Goal: Find specific page/section: Find specific page/section

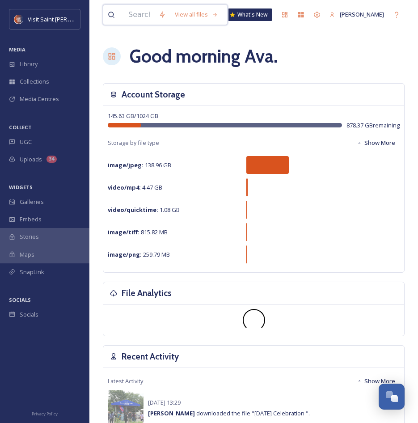
click at [144, 14] on input at bounding box center [139, 15] width 30 height 20
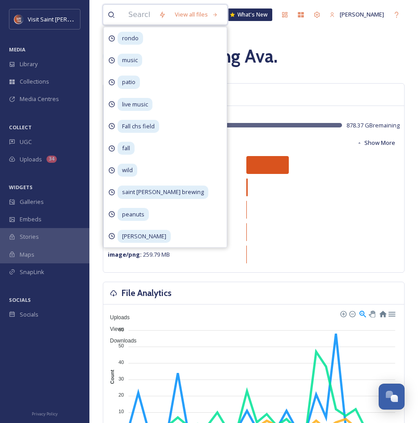
click at [154, 16] on input at bounding box center [139, 15] width 30 height 20
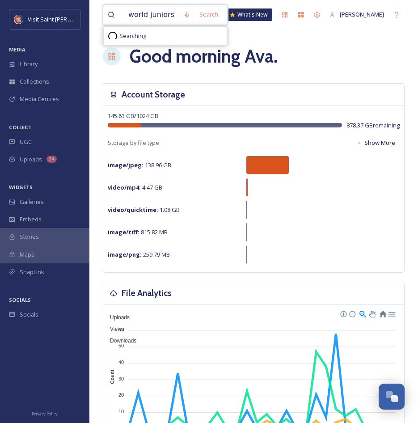
type input "world juniors"
type input "\"
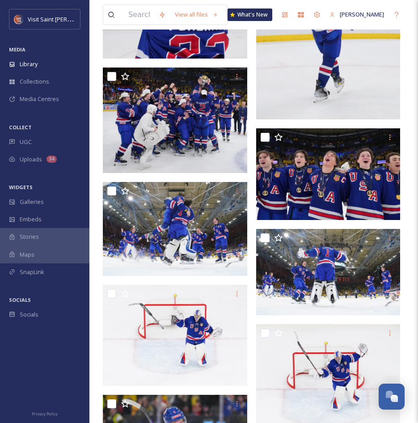
scroll to position [444, 0]
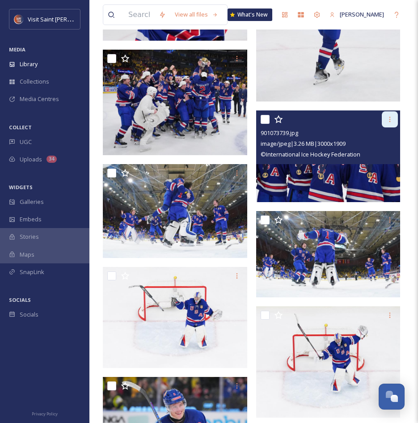
click at [387, 122] on icon at bounding box center [389, 119] width 7 height 7
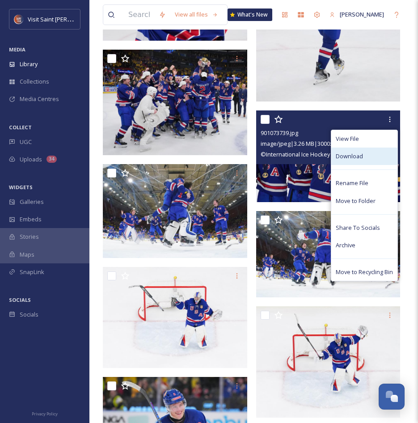
click at [374, 161] on div "Download" at bounding box center [364, 155] width 66 height 17
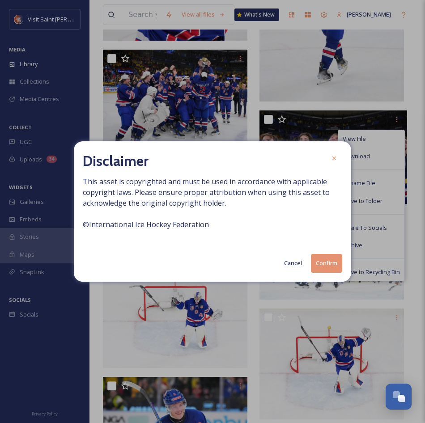
click at [325, 265] on button "Confirm" at bounding box center [326, 263] width 31 height 18
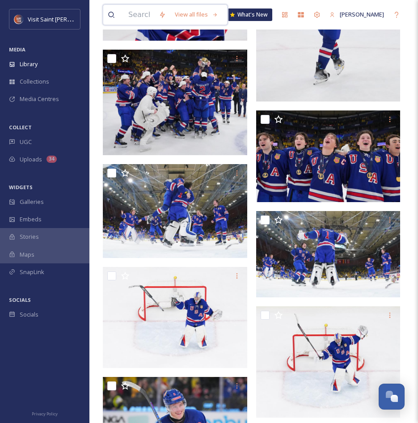
click at [135, 18] on input at bounding box center [139, 15] width 30 height 20
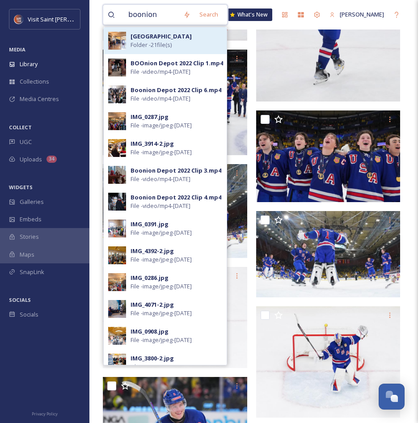
type input "boonion"
click at [185, 43] on div "BOOnion Depot Folder - 21 file(s)" at bounding box center [176, 40] width 92 height 17
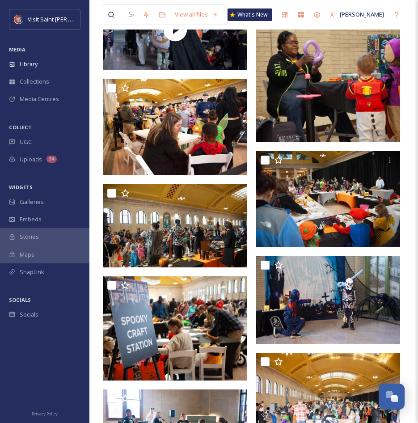
scroll to position [581, 0]
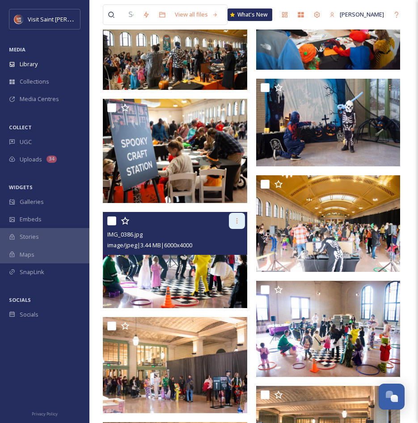
click at [237, 221] on icon at bounding box center [236, 220] width 7 height 7
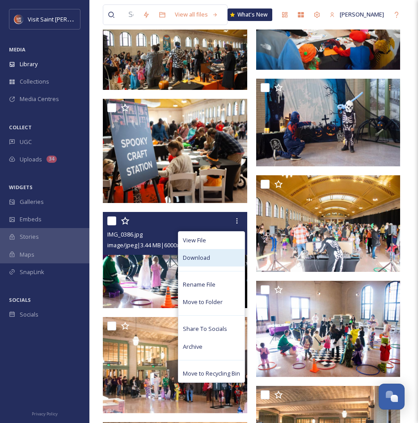
click at [219, 264] on div "Download" at bounding box center [211, 257] width 66 height 17
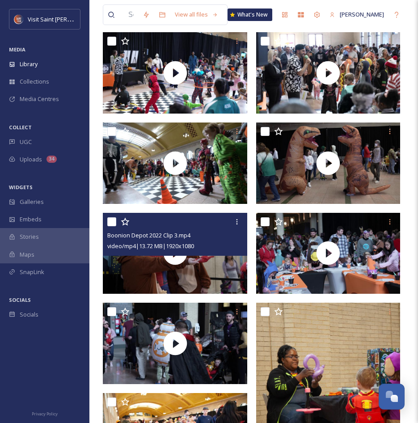
scroll to position [89, 0]
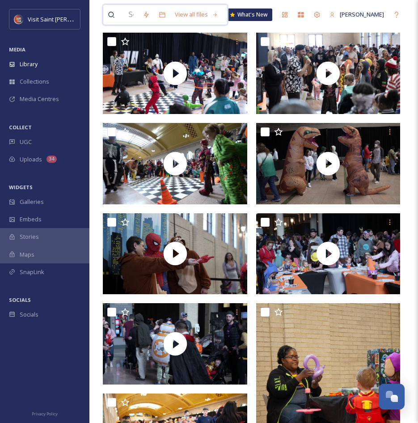
click at [138, 13] on input at bounding box center [131, 15] width 14 height 20
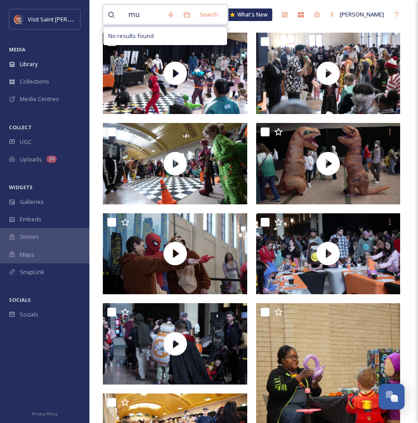
type input "m"
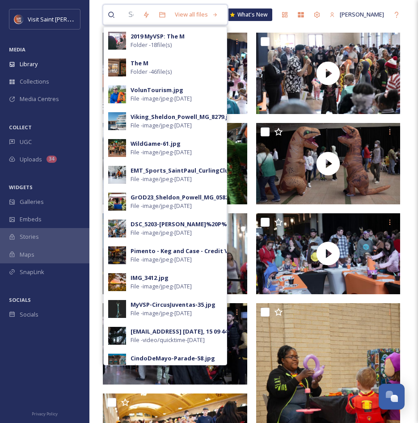
click at [138, 17] on input at bounding box center [131, 15] width 14 height 20
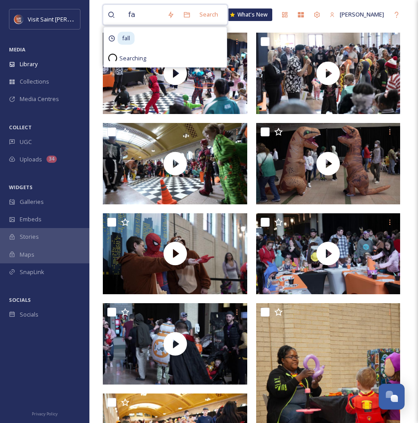
type input "f"
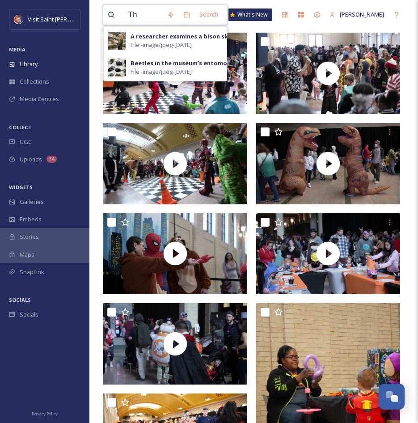
type input "T"
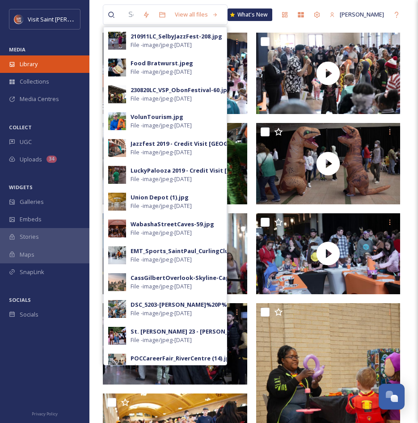
click at [44, 67] on div "Library" at bounding box center [44, 63] width 89 height 17
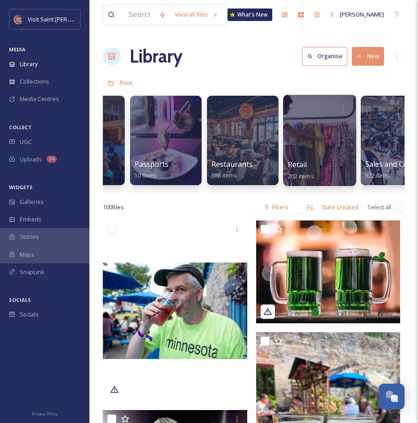
scroll to position [0, 1048]
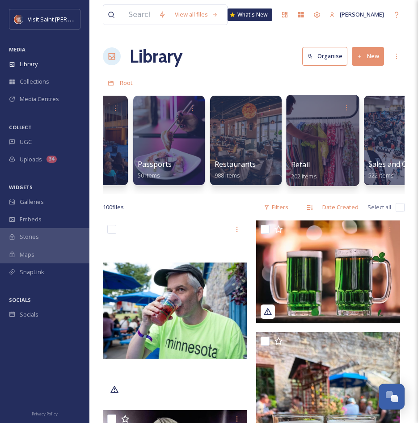
click at [309, 163] on span "Retail" at bounding box center [300, 165] width 19 height 10
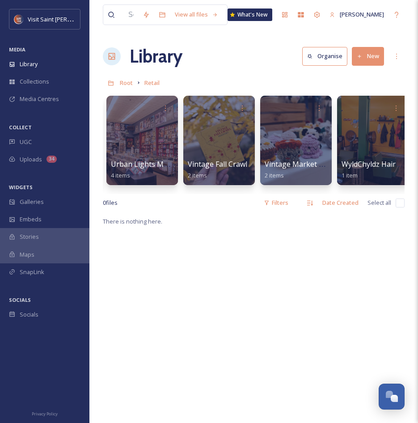
scroll to position [0, 1774]
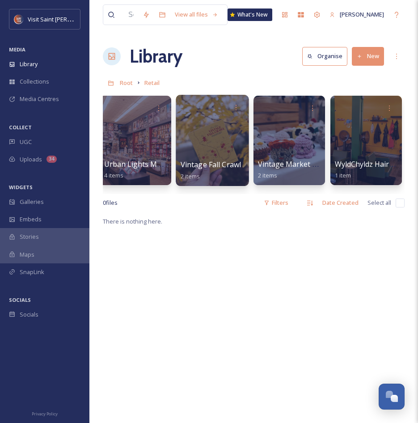
click at [220, 140] on div at bounding box center [212, 140] width 73 height 91
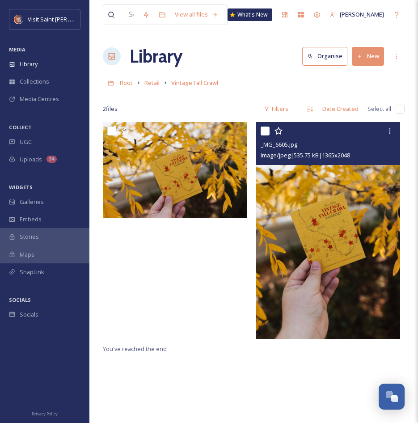
click at [362, 231] on img at bounding box center [328, 230] width 144 height 217
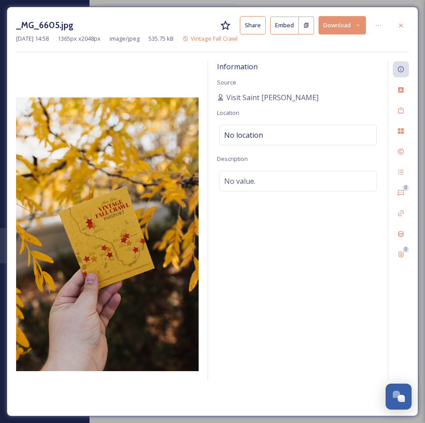
click at [167, 48] on div "_MG_6605.jpg Share Embed Download [DATE] 14:58 1365 px x 2048 px image/jpeg 535…" at bounding box center [212, 34] width 392 height 36
click at [407, 26] on div at bounding box center [400, 25] width 16 height 16
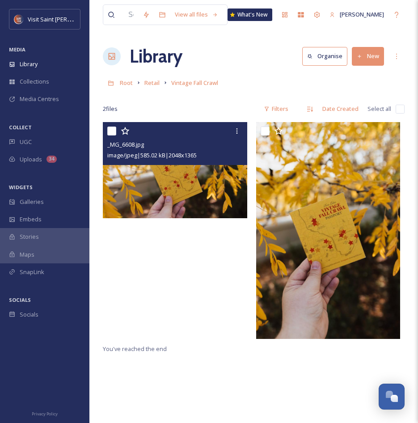
click at [184, 186] on img at bounding box center [175, 170] width 144 height 96
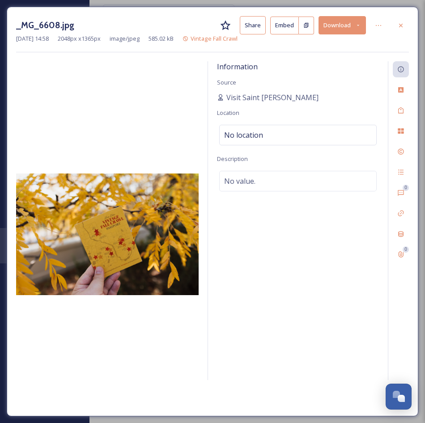
click at [122, 234] on img at bounding box center [107, 234] width 182 height 122
click at [114, 235] on img at bounding box center [107, 234] width 182 height 122
click at [396, 24] on div at bounding box center [400, 25] width 16 height 16
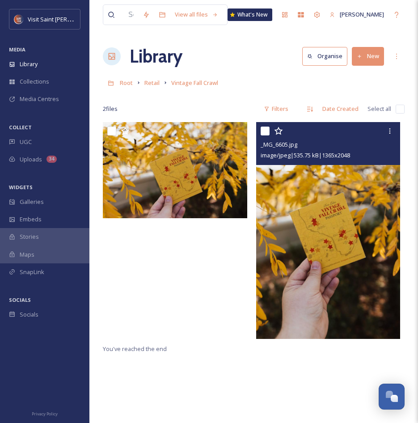
click at [279, 237] on img at bounding box center [328, 230] width 144 height 217
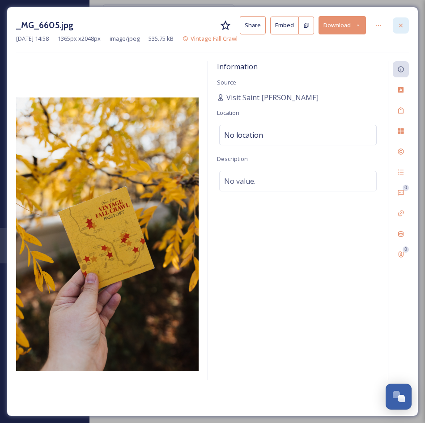
click at [400, 23] on icon at bounding box center [400, 25] width 7 height 7
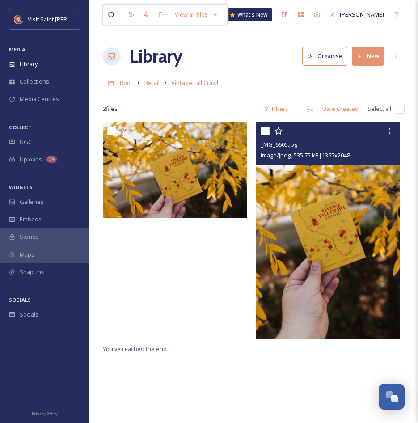
click at [138, 15] on input at bounding box center [131, 15] width 14 height 20
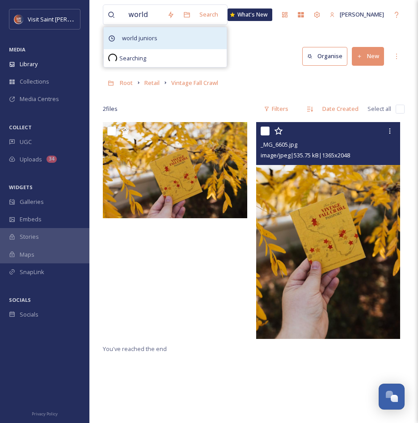
click at [161, 35] on span "world juniors" at bounding box center [140, 38] width 44 height 13
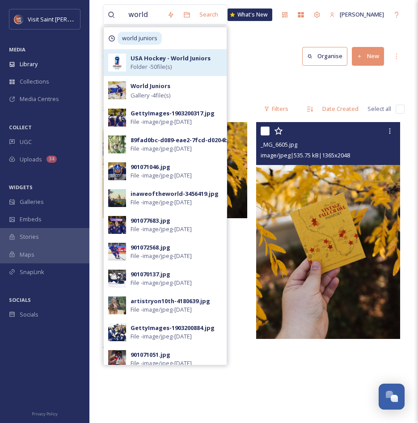
click at [202, 70] on div "USA Hockey - World Juniors Folder - 50 file(s)" at bounding box center [176, 62] width 92 height 17
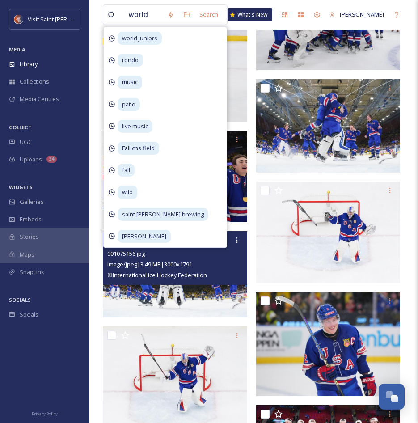
scroll to position [223, 0]
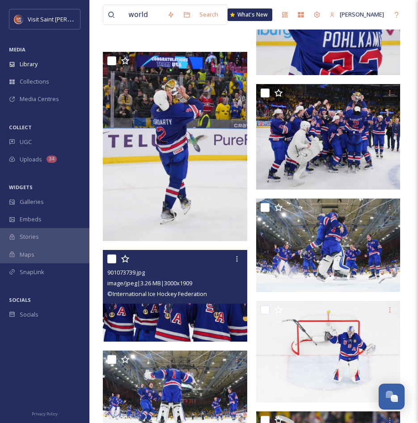
click at [178, 306] on img at bounding box center [175, 296] width 144 height 92
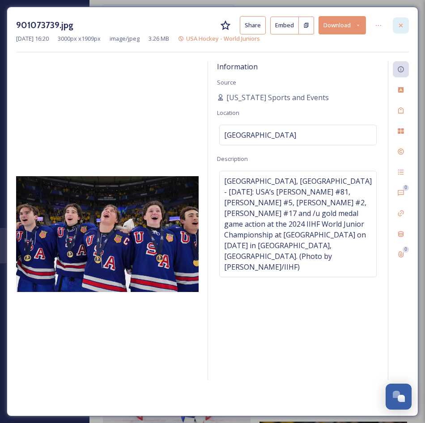
click at [395, 33] on div at bounding box center [400, 25] width 16 height 16
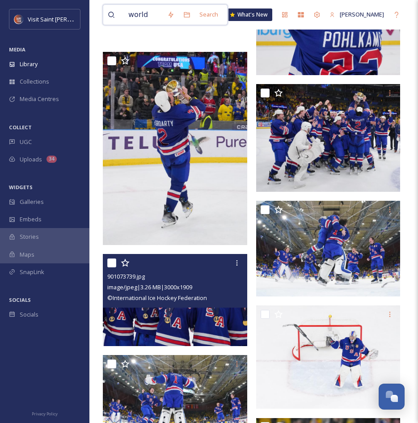
click at [151, 13] on input "world" at bounding box center [143, 15] width 39 height 20
type input "w"
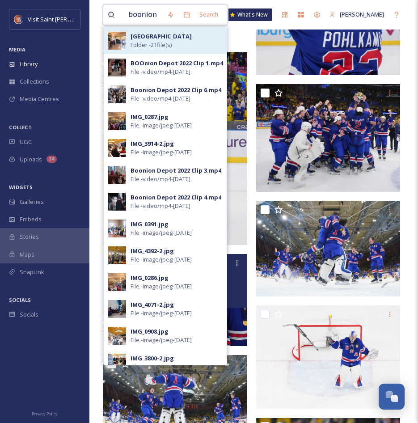
type input "boonion"
click at [166, 42] on span "Folder - 21 file(s)" at bounding box center [150, 45] width 41 height 8
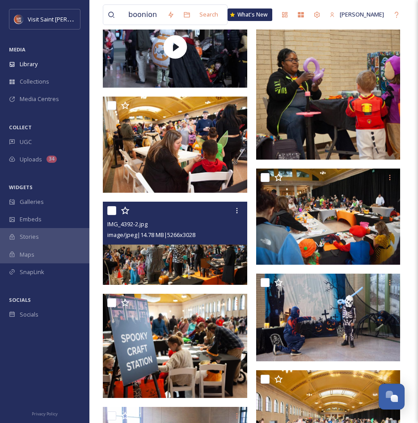
scroll to position [402, 0]
